Goal: Task Accomplishment & Management: Use online tool/utility

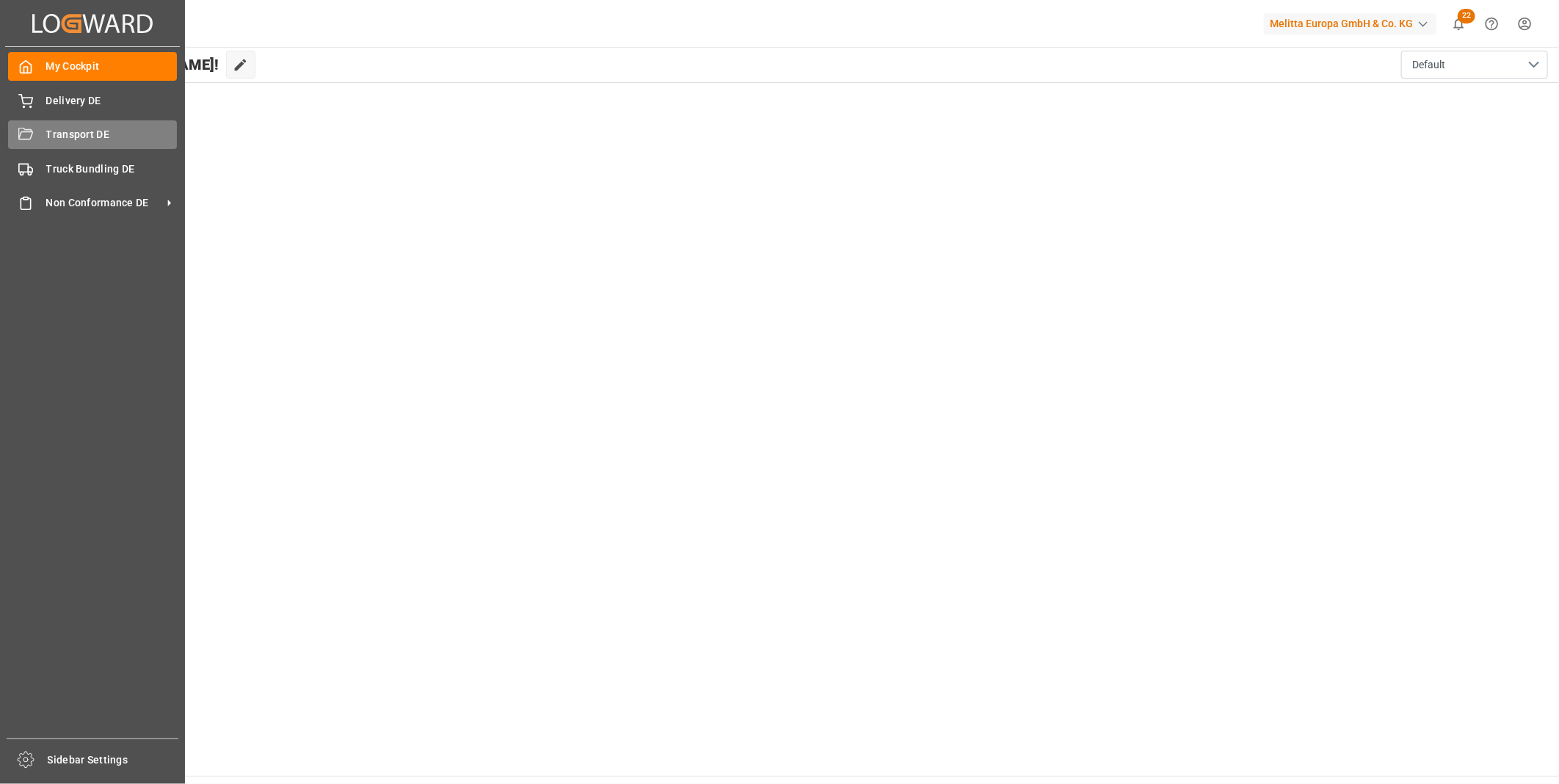
click at [25, 138] on icon at bounding box center [26, 134] width 15 height 12
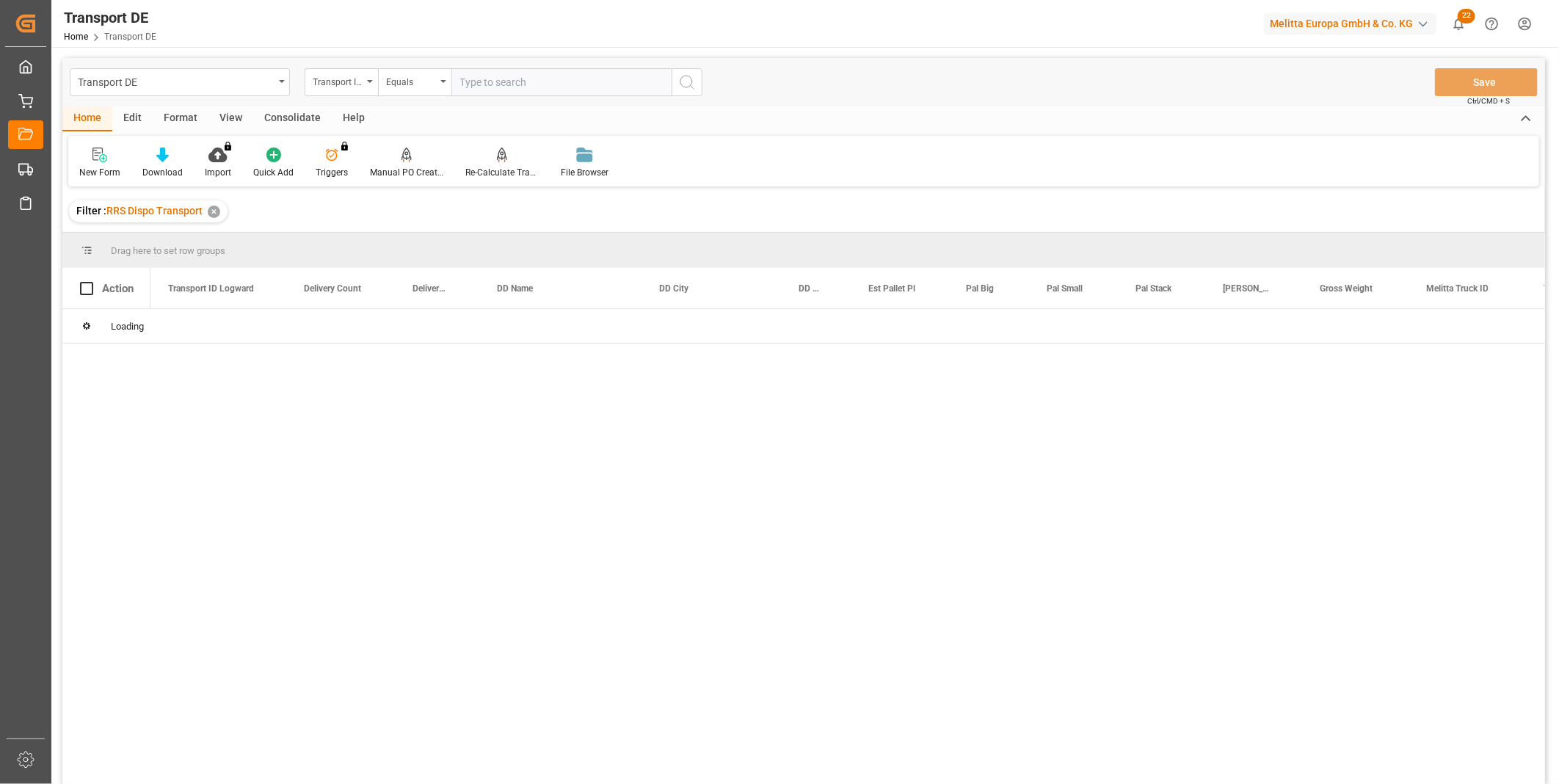
click at [291, 105] on div "Transport DE Transport ID Logward Equals Save Ctrl/CMD + S" at bounding box center [803, 82] width 1483 height 48
click at [309, 120] on div "Consolidate" at bounding box center [292, 119] width 79 height 25
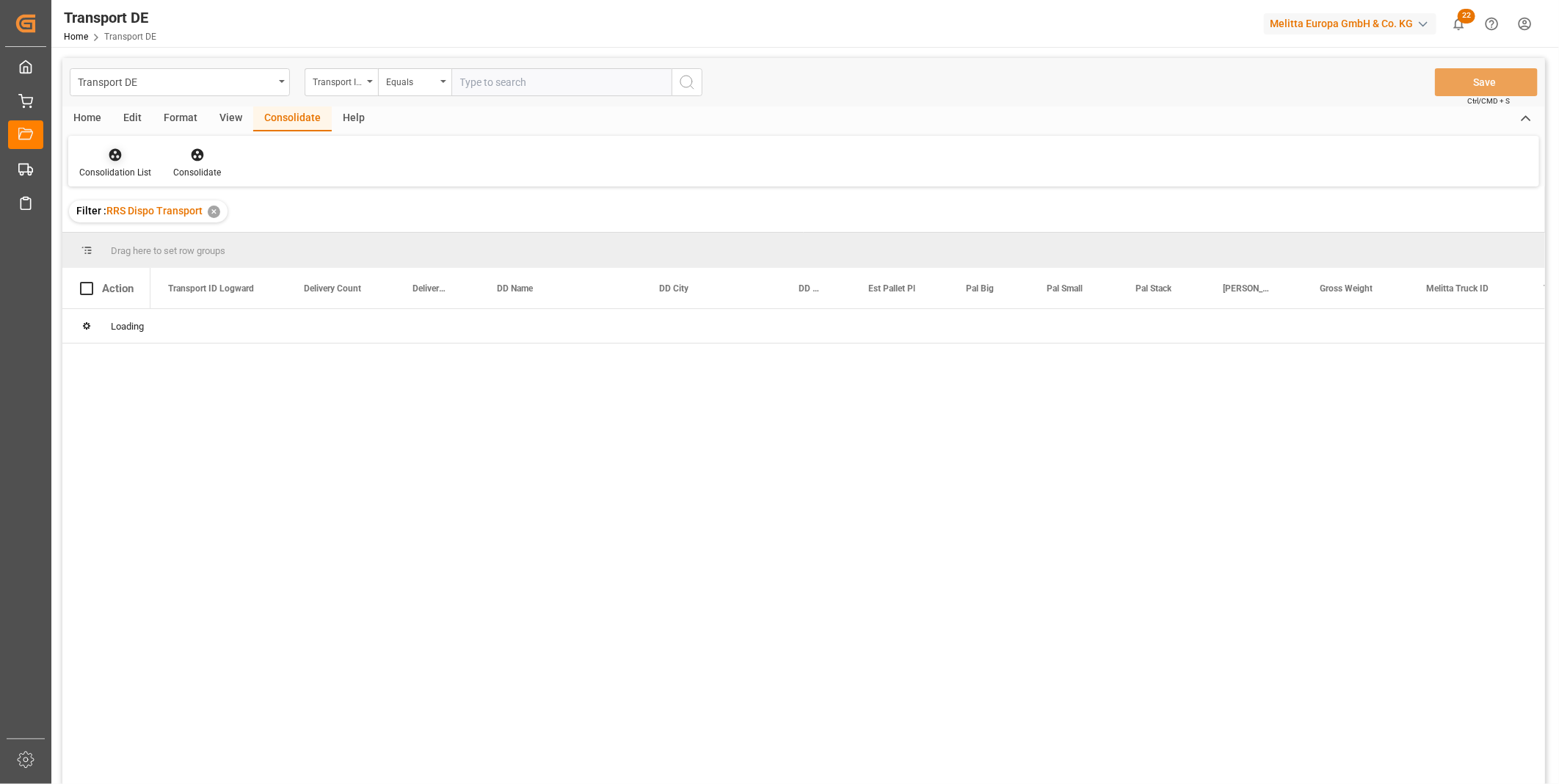
click at [99, 159] on div at bounding box center [115, 154] width 72 height 16
click at [254, 284] on div "Truck Bundling Truck Bundling RRS Dispo National Truck Bundling RRS Dispo Export" at bounding box center [195, 237] width 234 height 102
click at [118, 158] on icon at bounding box center [115, 155] width 12 height 12
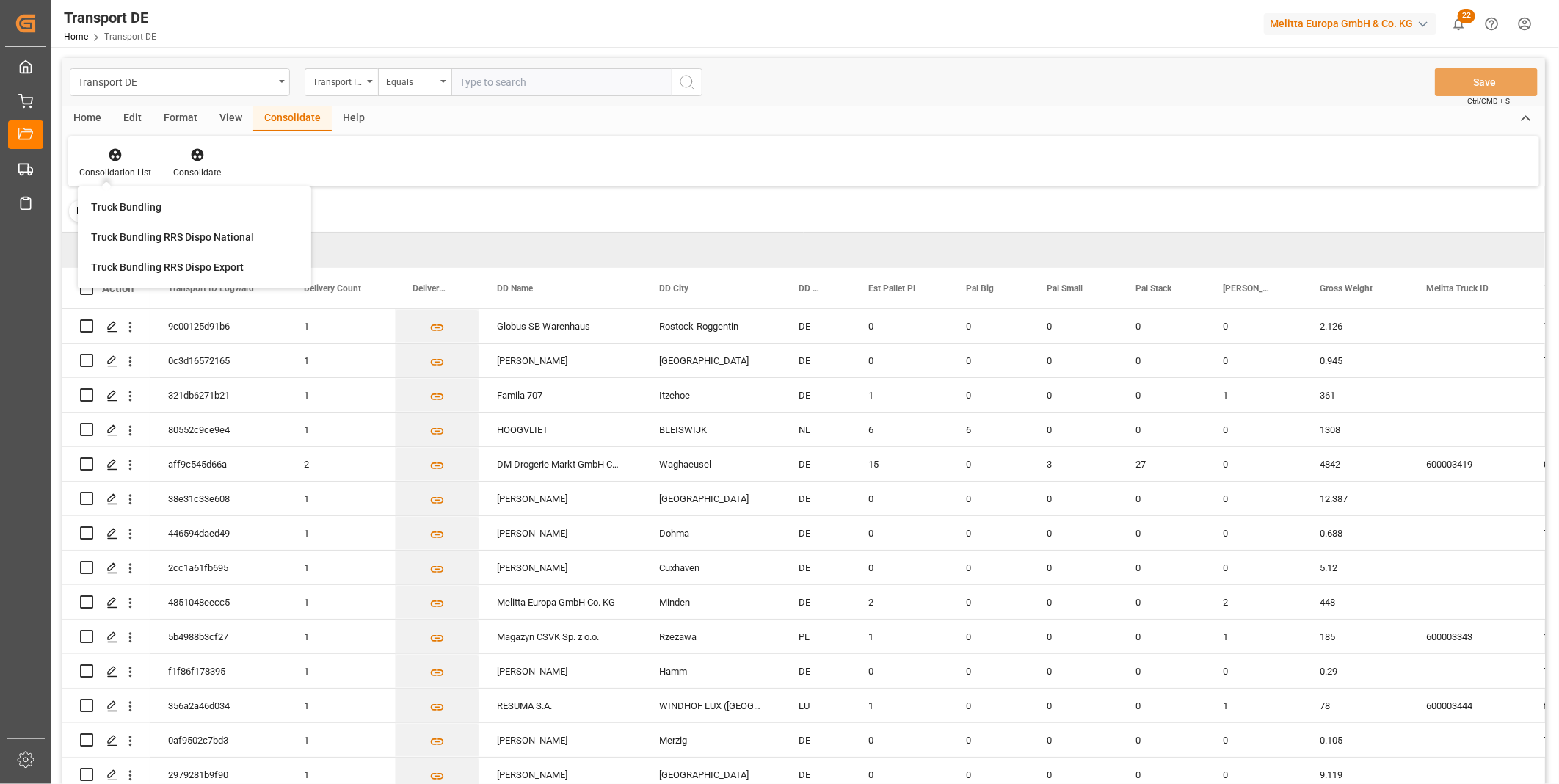
click at [198, 267] on div "Truck Bundling RRS Dispo Export" at bounding box center [168, 267] width 153 height 16
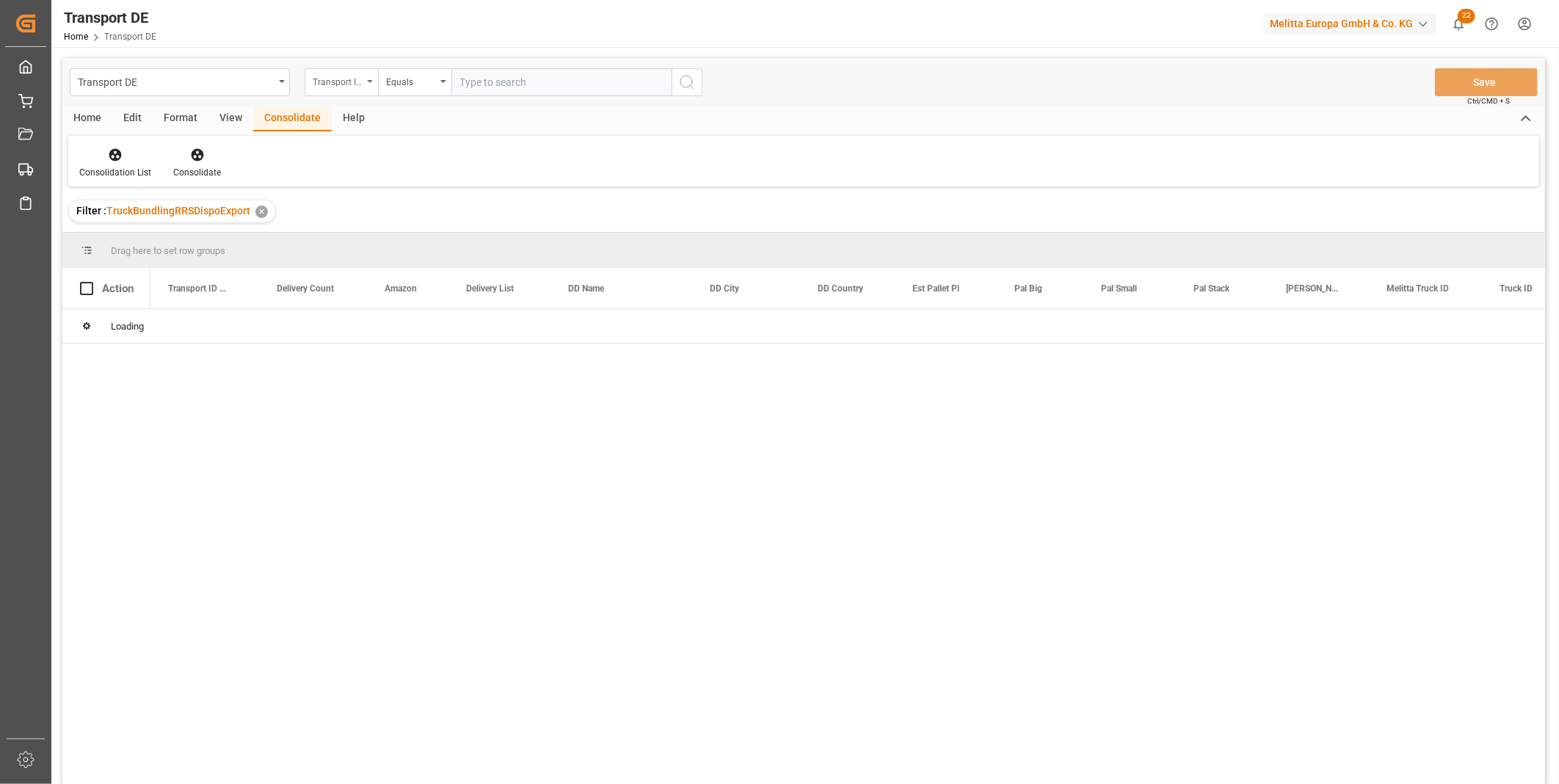
click at [314, 80] on div "Transport ID Logward" at bounding box center [338, 80] width 50 height 17
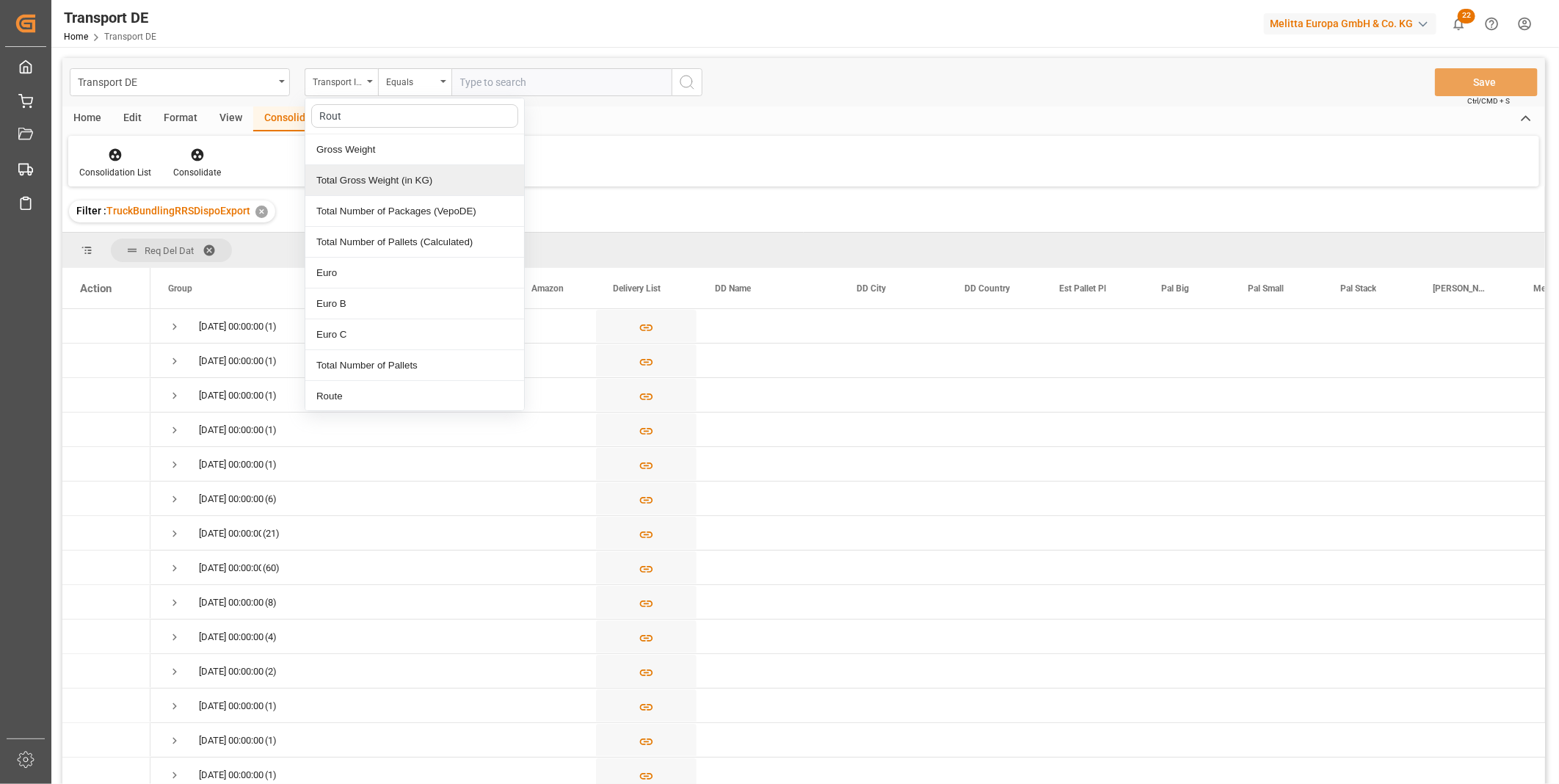
type input "Route"
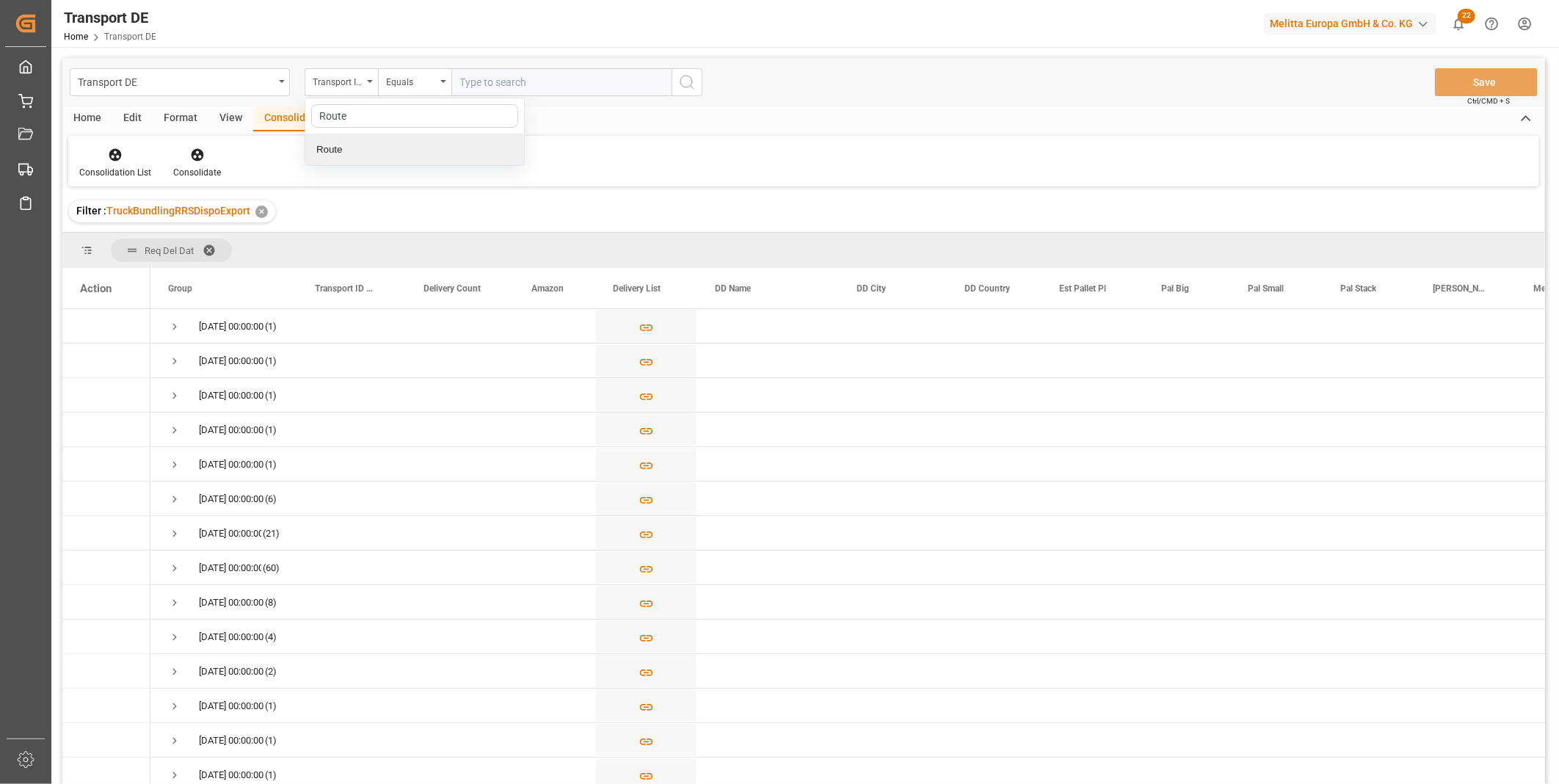
click at [402, 151] on div "Route" at bounding box center [415, 149] width 219 height 31
click at [433, 74] on div "Equals" at bounding box center [411, 80] width 50 height 17
click at [407, 242] on div "Starts with" at bounding box center [489, 241] width 219 height 31
type input "GR"
click at [687, 80] on icon "search button" at bounding box center [687, 81] width 17 height 17
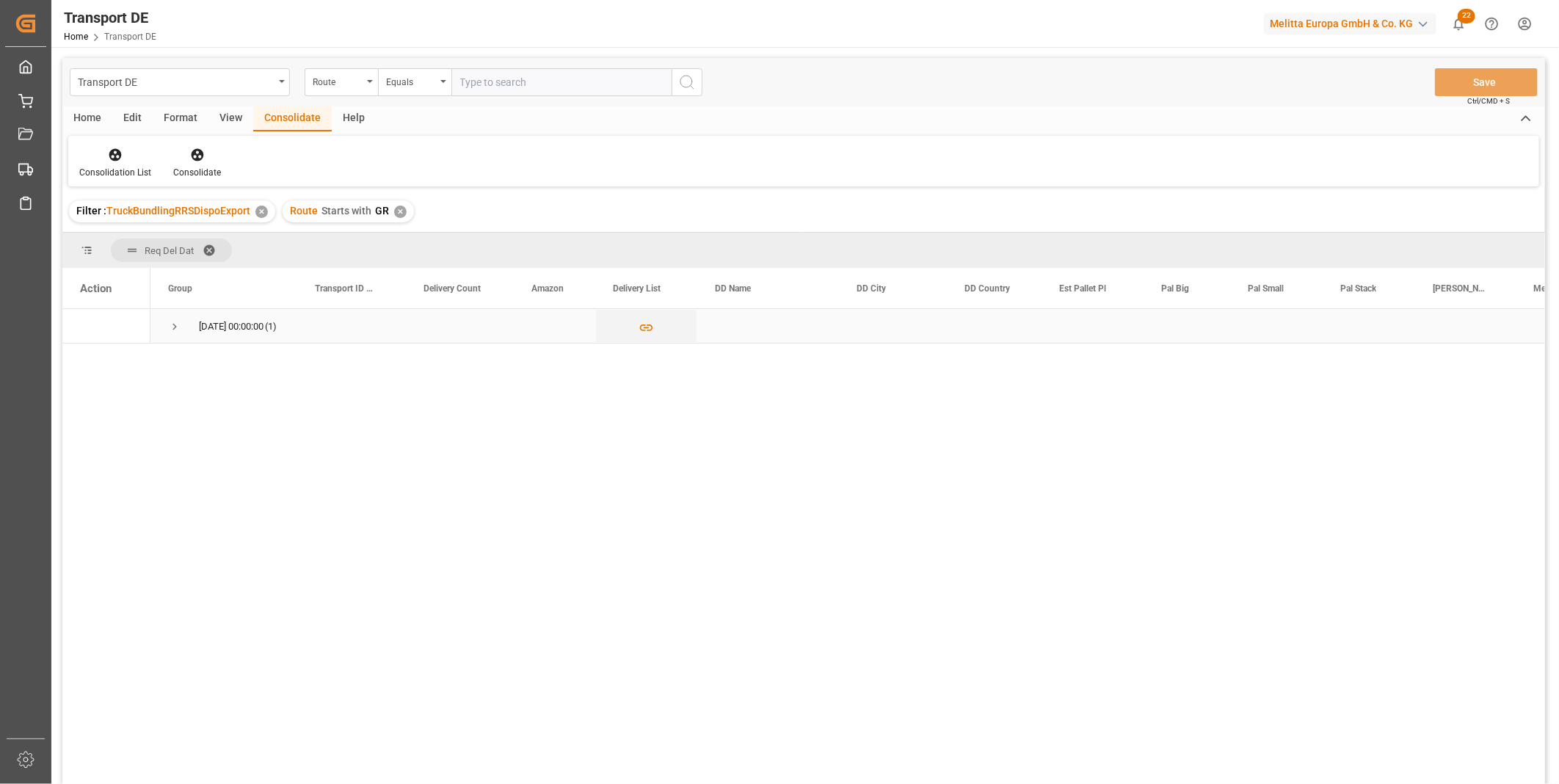
click at [170, 333] on span "Press SPACE to select this row." at bounding box center [175, 327] width 13 height 13
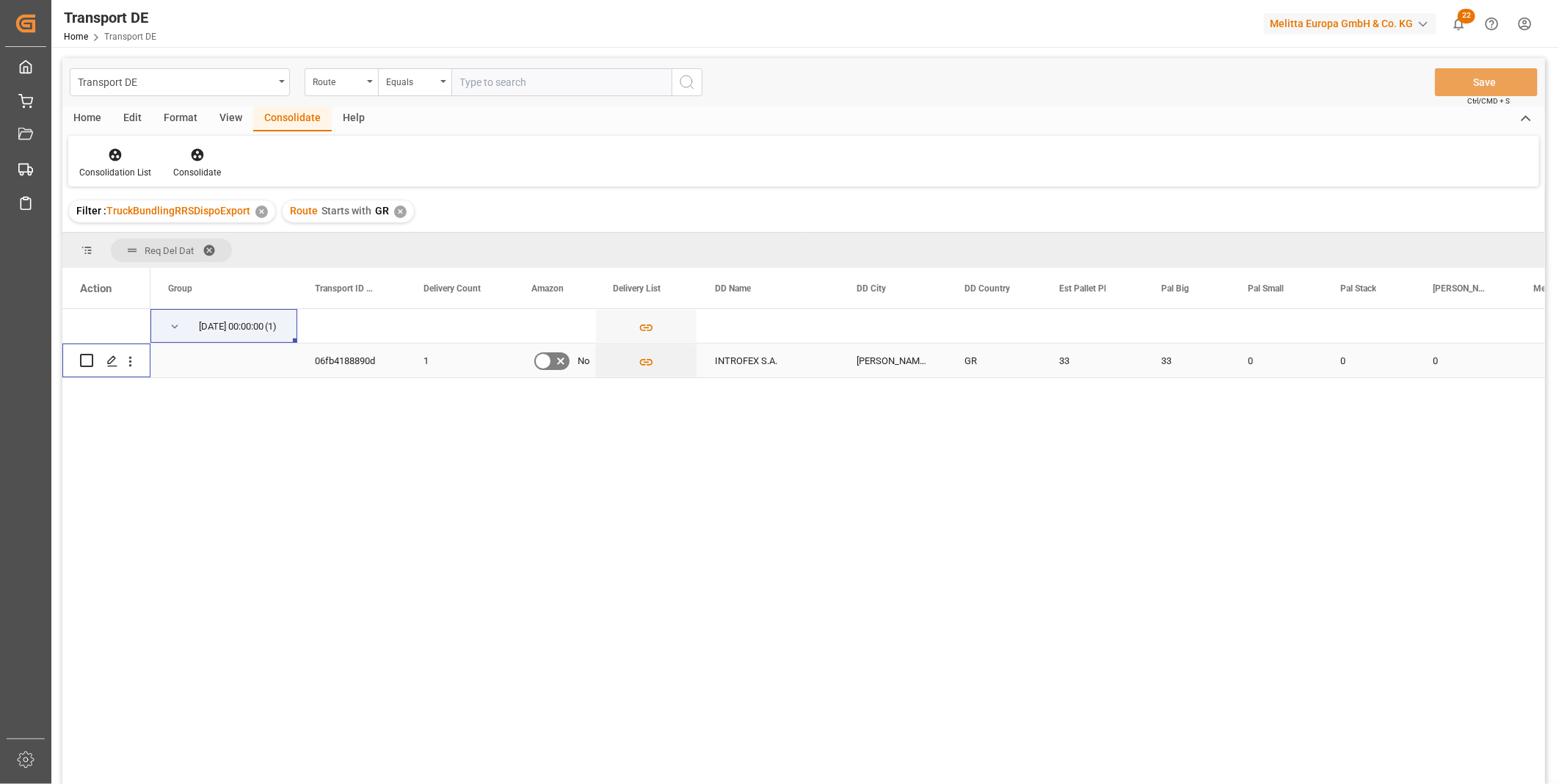
click at [86, 357] on input "Press Space to toggle row selection (unchecked)" at bounding box center [86, 360] width 13 height 13
checkbox input "true"
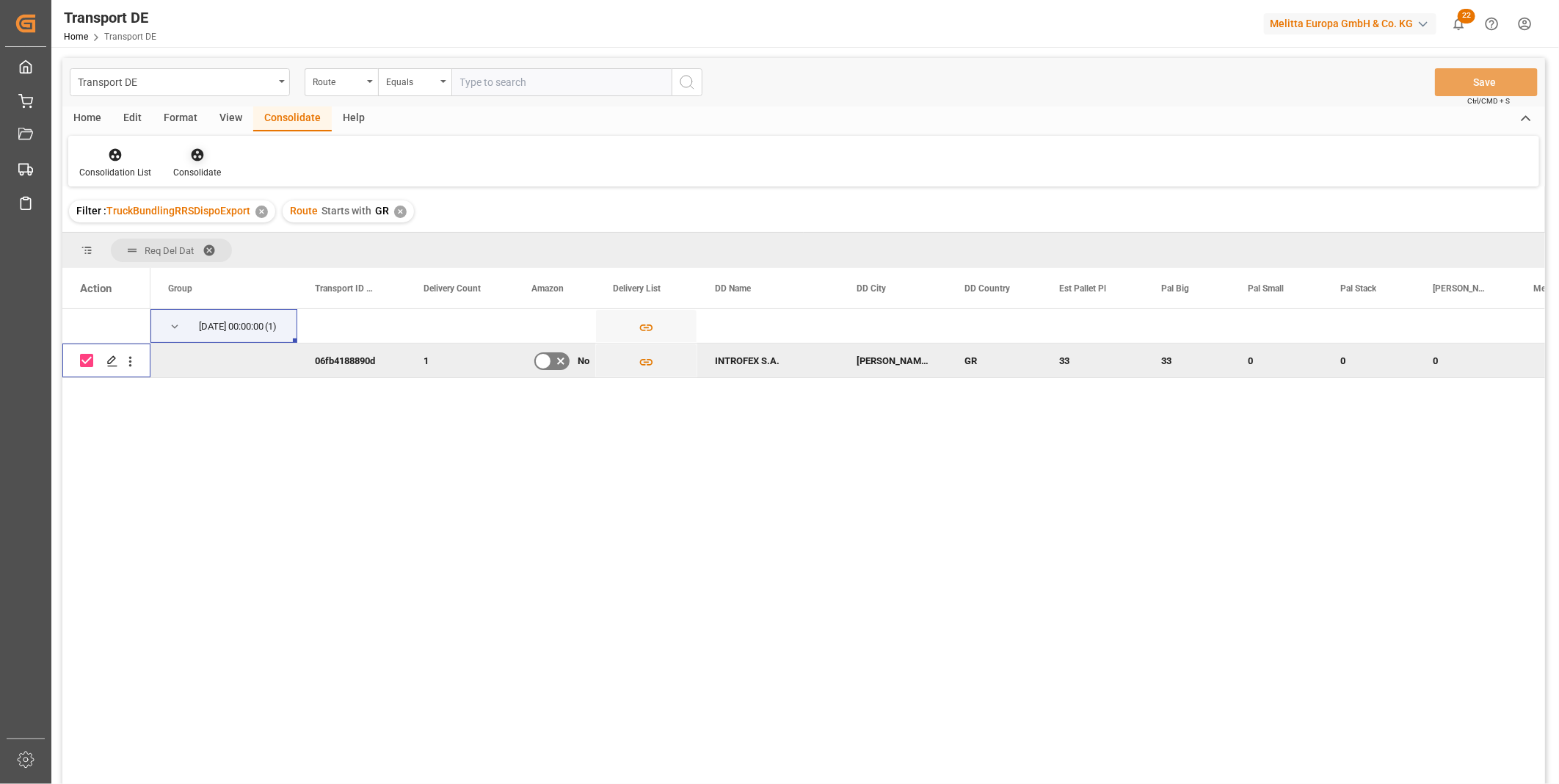
click at [202, 149] on icon at bounding box center [197, 155] width 15 height 15
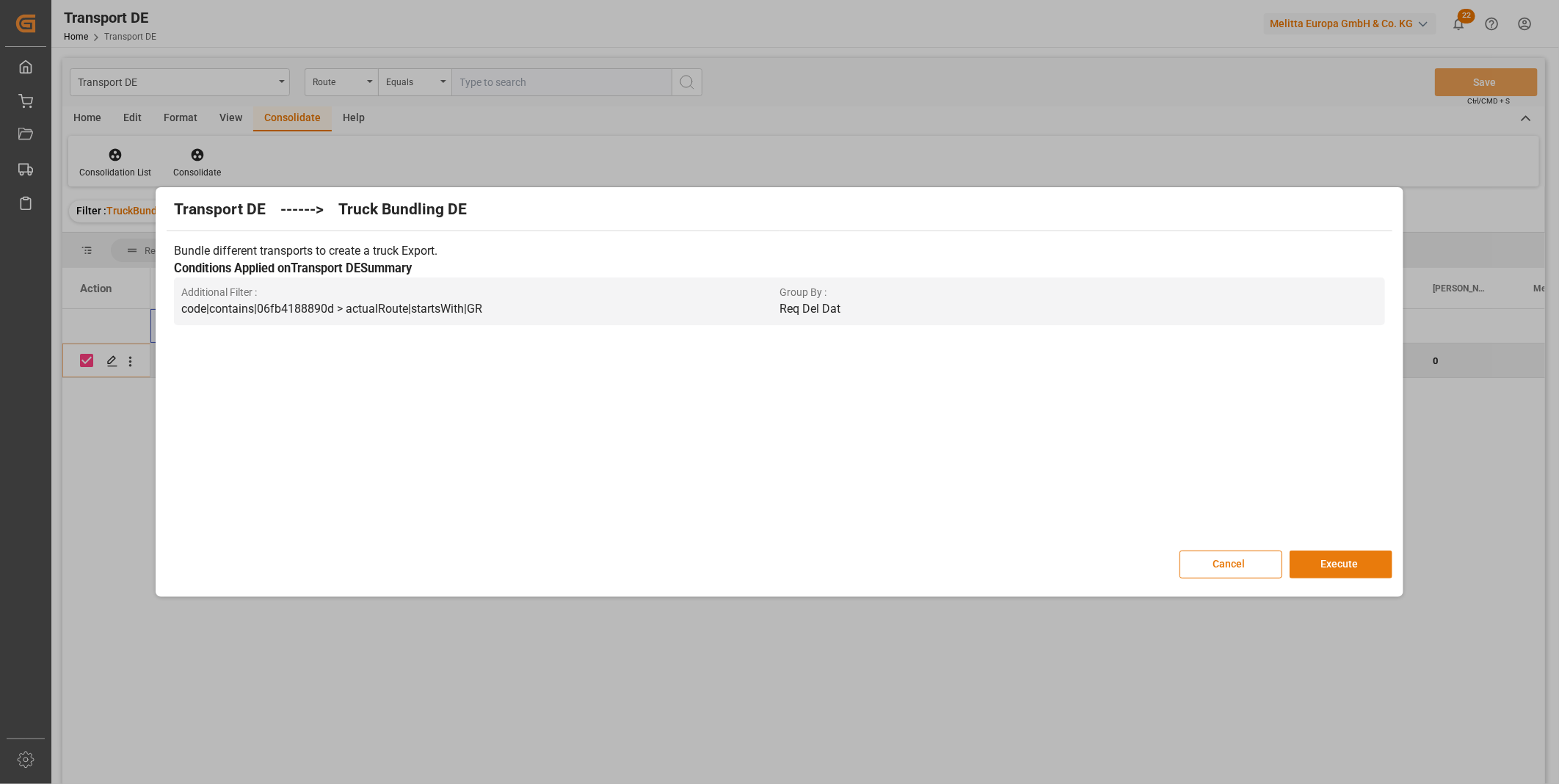
drag, startPoint x: 1324, startPoint y: 551, endPoint x: 1347, endPoint y: 558, distance: 24.0
click at [1324, 552] on button "Execute" at bounding box center [1342, 565] width 103 height 28
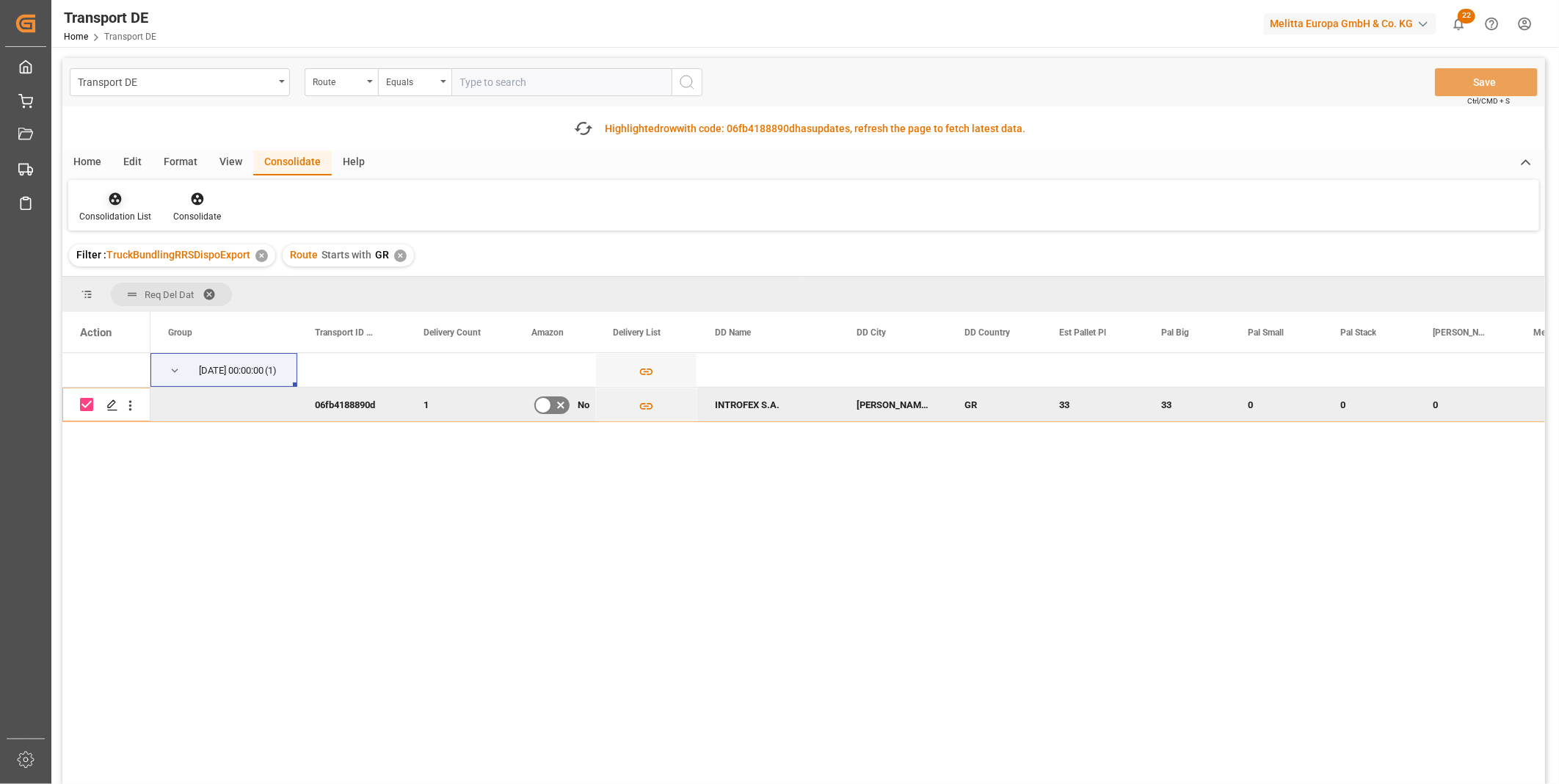
click at [124, 216] on div "Consolidation List" at bounding box center [115, 217] width 72 height 13
click at [222, 318] on div "Transport DE Route Equals Save Ctrl/CMD + S Fetch latest updates Highlighted ro…" at bounding box center [803, 462] width 1483 height 809
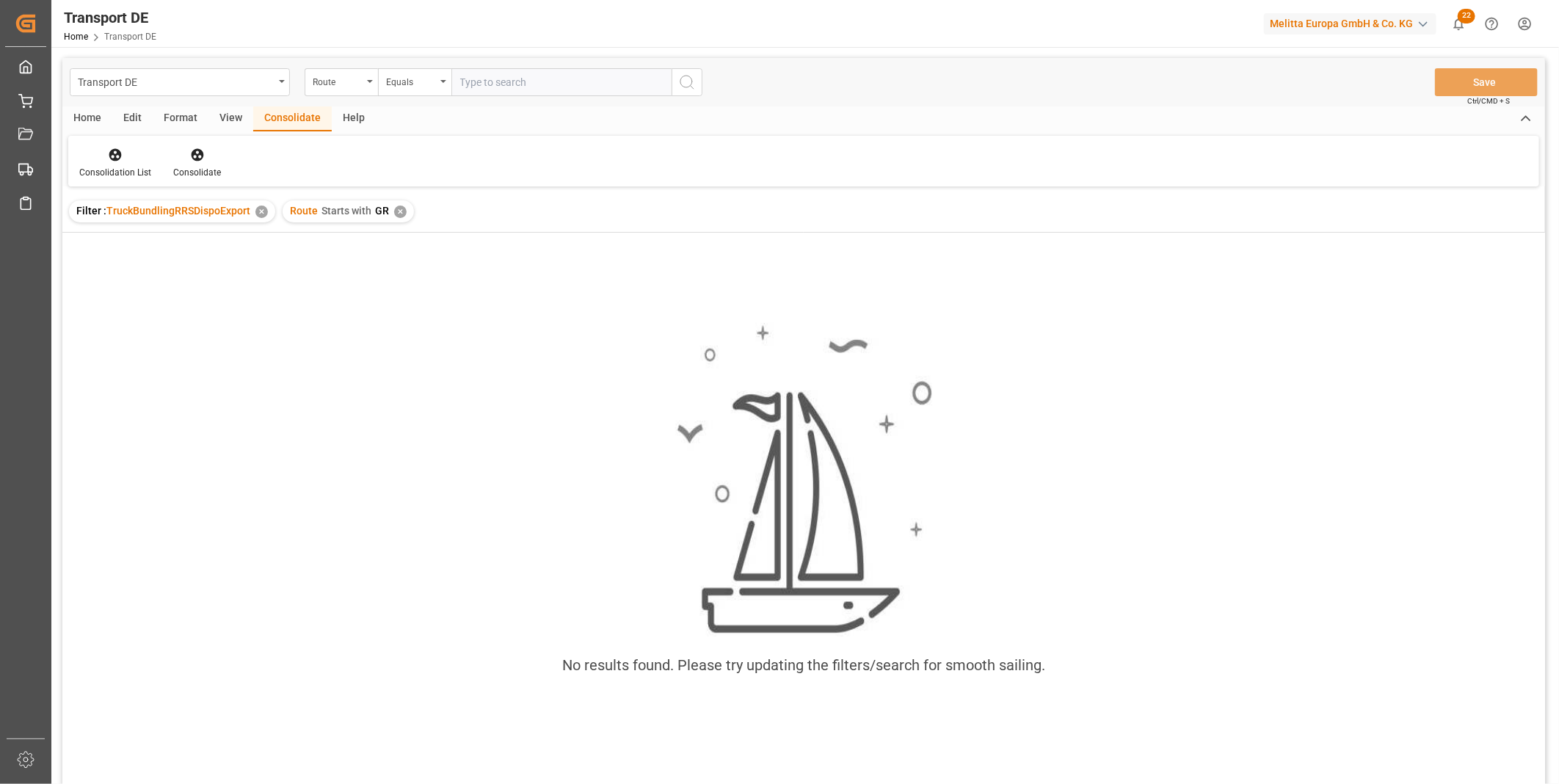
click at [399, 207] on div "✕" at bounding box center [400, 212] width 12 height 12
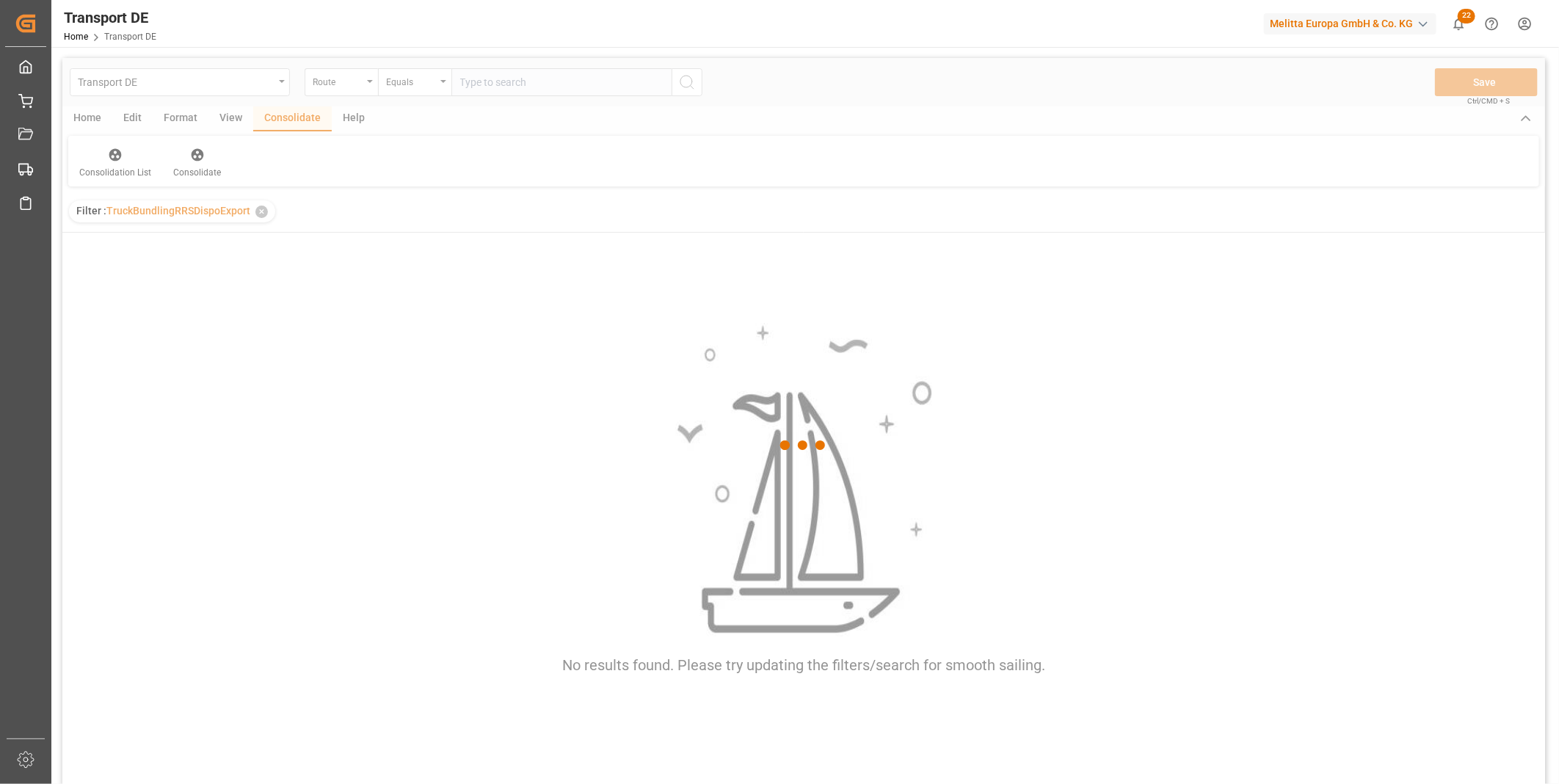
click at [421, 86] on div at bounding box center [803, 446] width 1483 height 775
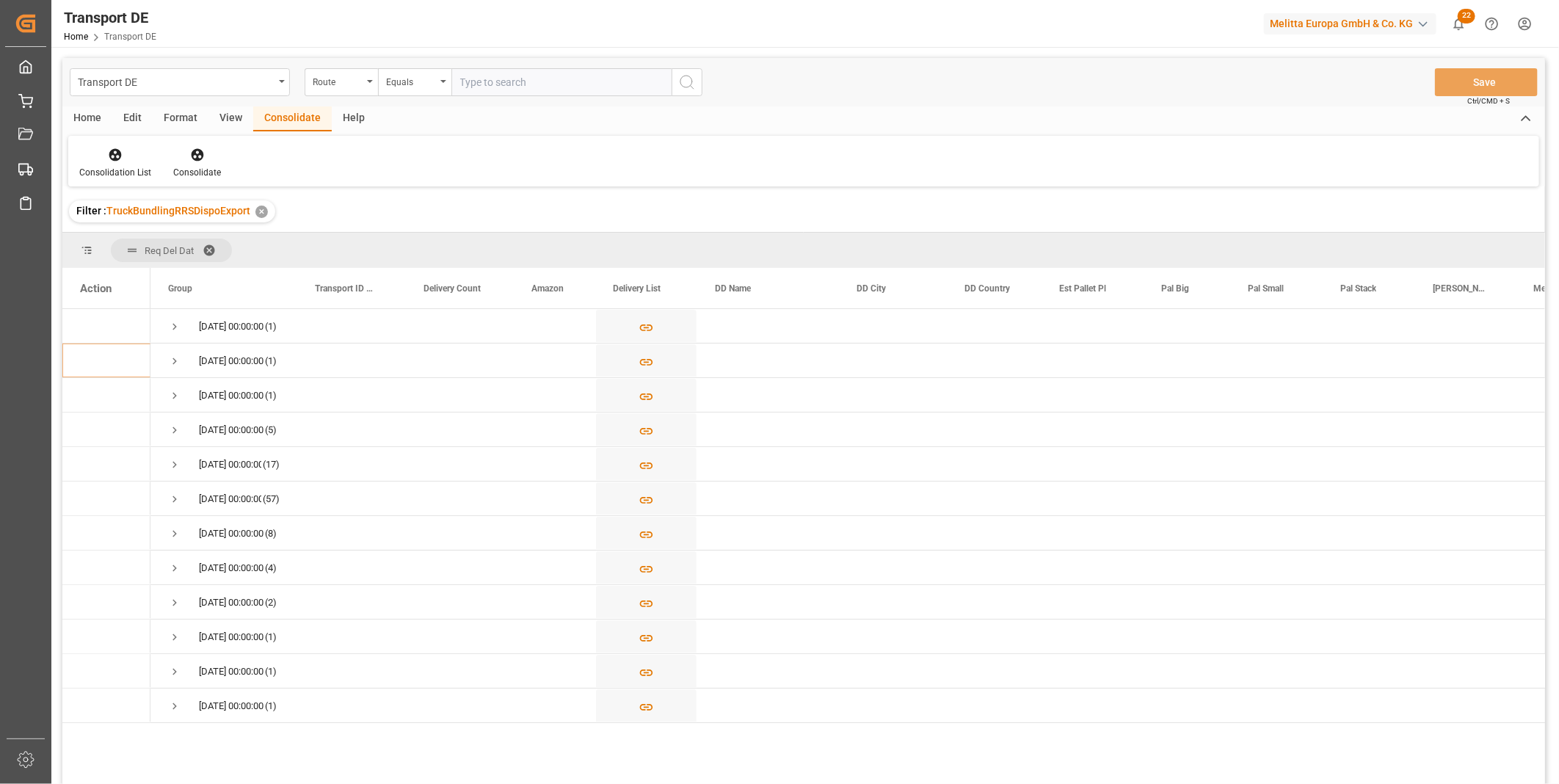
click at [421, 86] on div "Equals" at bounding box center [411, 80] width 50 height 17
click at [412, 236] on div "Starts with" at bounding box center [489, 241] width 219 height 31
type input "FR"
click at [695, 99] on div "Transport DE Route Starts with FR Save Ctrl/CMD + S" at bounding box center [803, 82] width 1483 height 48
click at [692, 81] on circle "search button" at bounding box center [686, 81] width 12 height 12
